Goal: Information Seeking & Learning: Learn about a topic

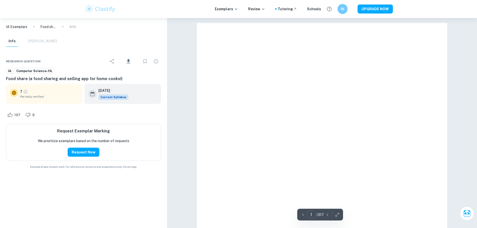
click at [304, 225] on div at bounding box center [322, 185] width 251 height 324
type input "25"
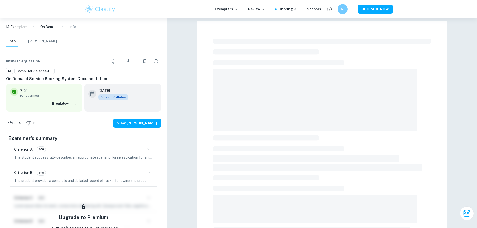
click at [282, 97] on main "Correct Criterion A The student describes an appropriate scenario for investiga…" at bounding box center [322, 198] width 310 height 360
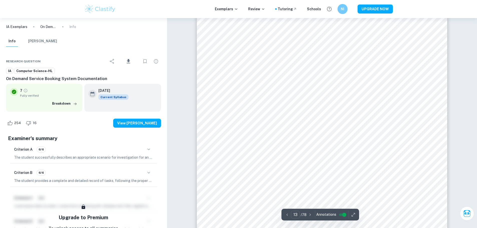
scroll to position [4468, 0]
type input "14"
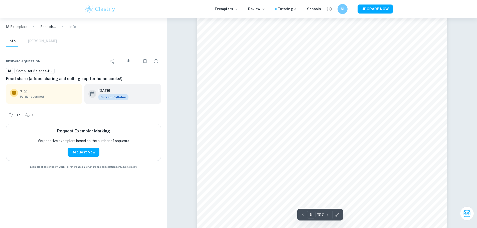
scroll to position [1527, 0]
type input "6"
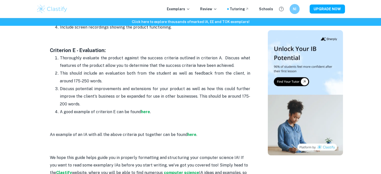
scroll to position [764, 0]
click at [234, 99] on p "Discuss potential improvements and extensions for your product as well as how t…" at bounding box center [155, 96] width 190 height 23
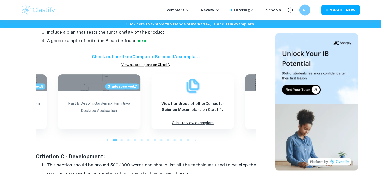
scroll to position [533, 0]
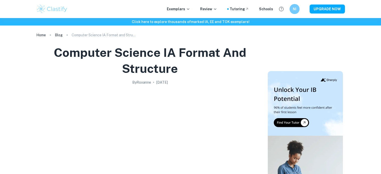
scroll to position [533, 0]
